Goal: Information Seeking & Learning: Learn about a topic

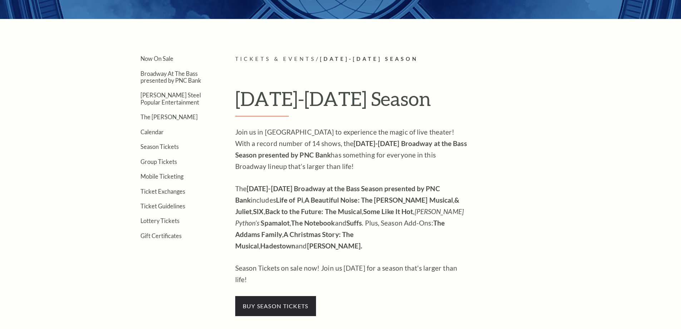
scroll to position [179, 0]
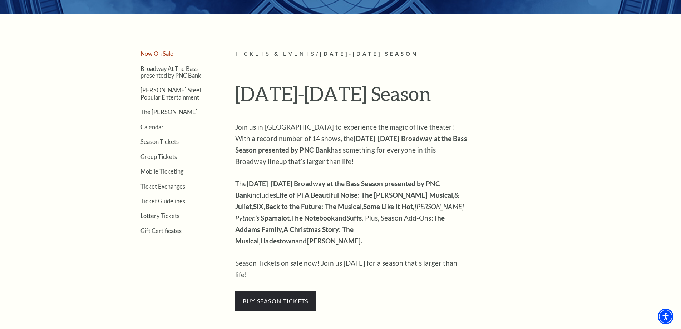
click at [142, 53] on link "Now On Sale" at bounding box center [157, 53] width 33 height 7
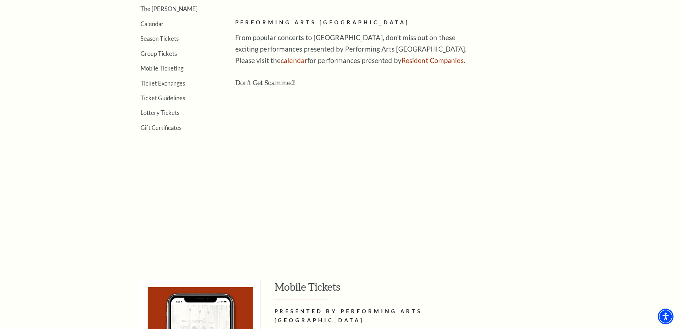
scroll to position [286, 0]
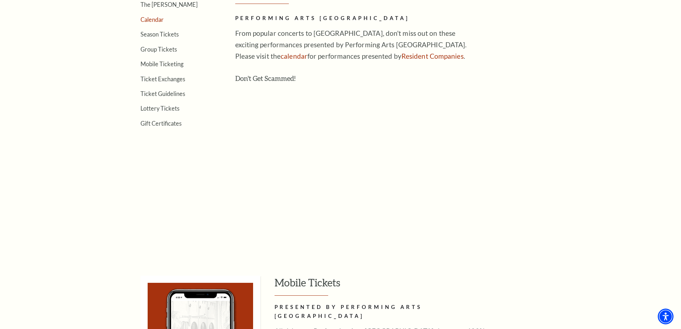
click at [159, 22] on link "Calendar" at bounding box center [152, 19] width 23 height 7
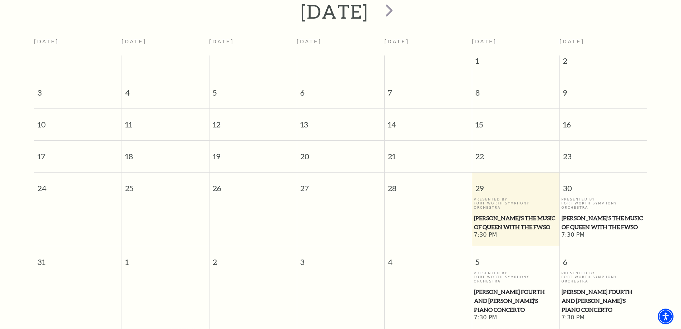
scroll to position [171, 0]
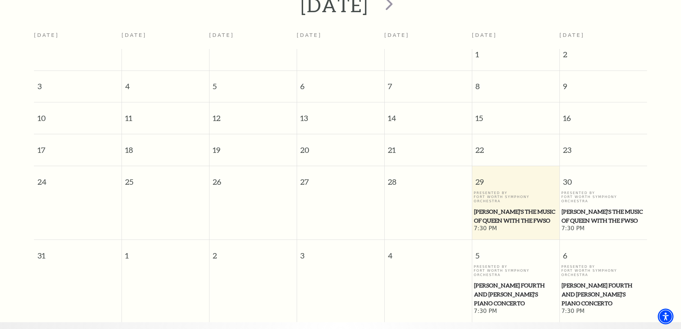
click at [583, 207] on span "[PERSON_NAME]'s The Music of Queen with the FWSO" at bounding box center [603, 216] width 83 height 18
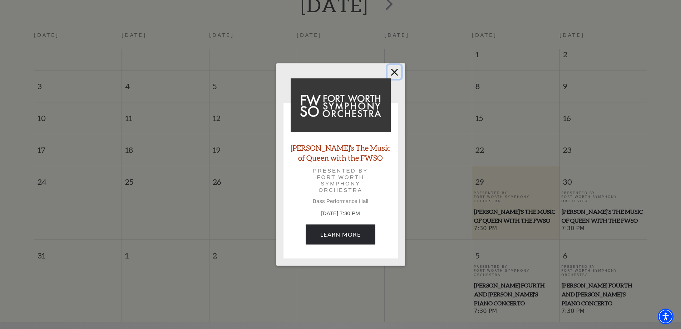
click at [393, 71] on button "Close" at bounding box center [395, 72] width 14 height 14
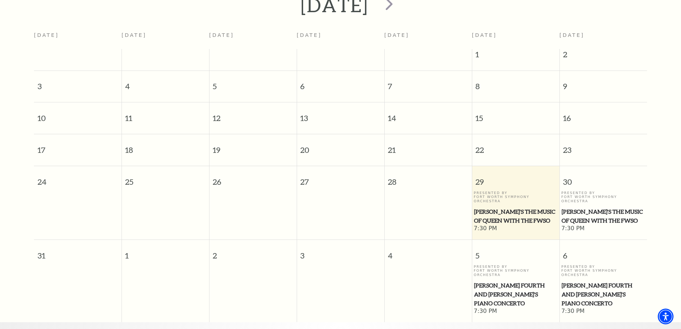
click at [580, 281] on span "[PERSON_NAME] Fourth and [PERSON_NAME]'s Piano Concerto" at bounding box center [603, 294] width 83 height 26
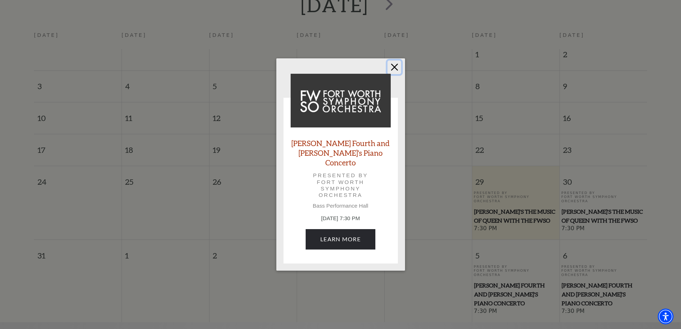
click at [395, 68] on button "Close" at bounding box center [395, 67] width 14 height 14
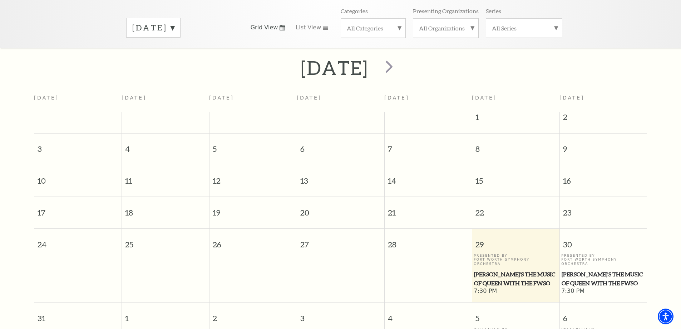
scroll to position [0, 0]
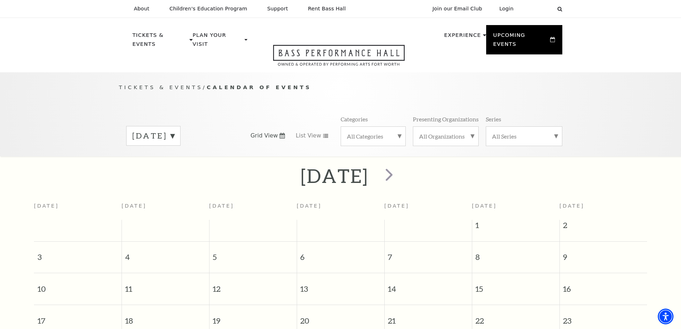
click at [181, 126] on div "[DATE]" at bounding box center [153, 136] width 54 height 20
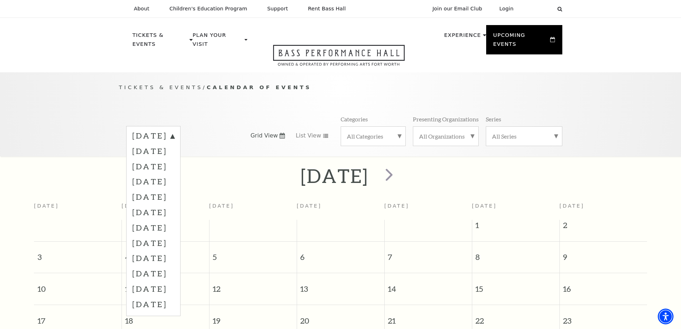
click at [175, 143] on label "[DATE]" at bounding box center [153, 150] width 42 height 15
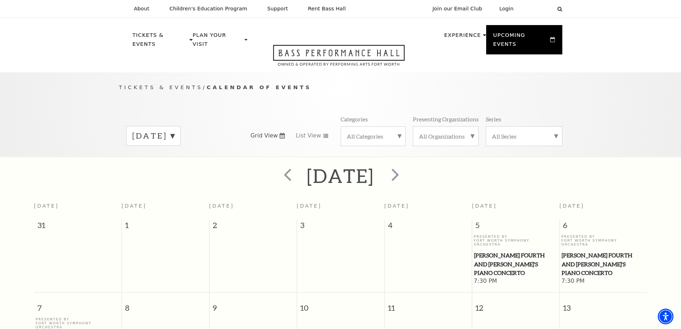
click at [175, 130] on label "[DATE]" at bounding box center [153, 135] width 42 height 11
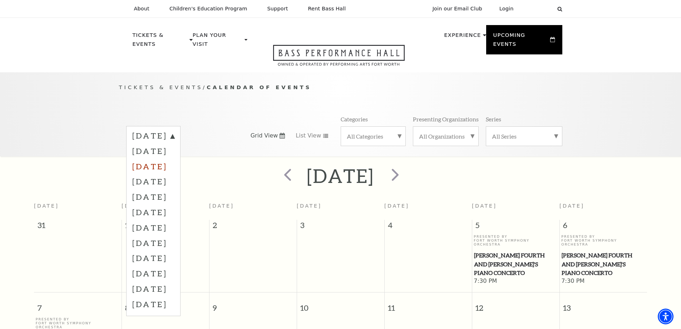
click at [167, 158] on label "[DATE]" at bounding box center [153, 165] width 42 height 15
